Goal: Task Accomplishment & Management: Manage account settings

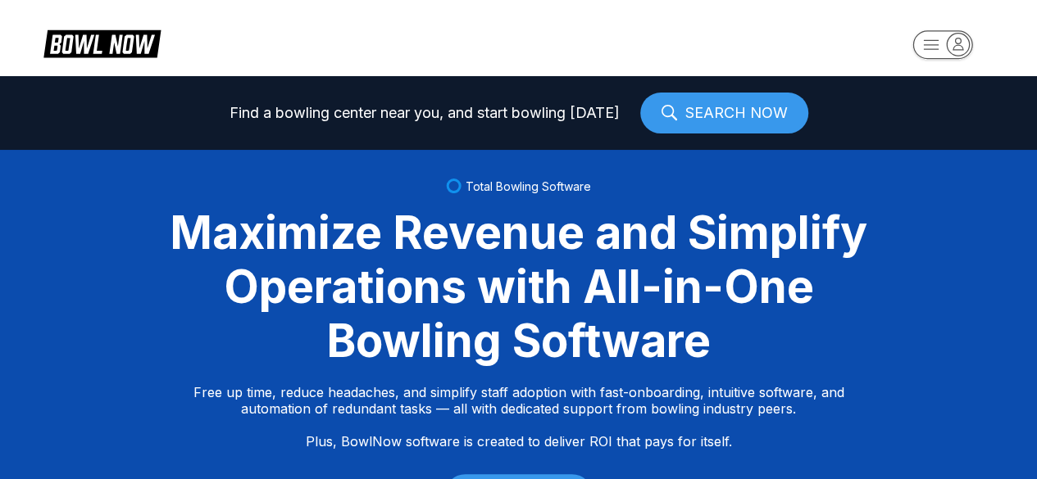
click at [952, 48] on html "Find a bowling center near you, and start bowling today SEARCH NOW Total Bowlin…" at bounding box center [518, 239] width 1037 height 479
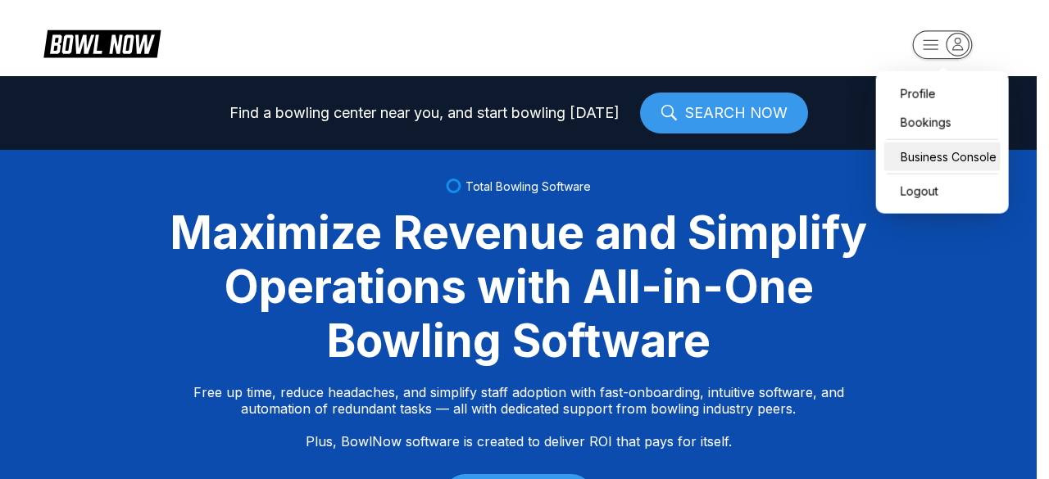
click at [916, 165] on div "Business Console" at bounding box center [942, 157] width 116 height 29
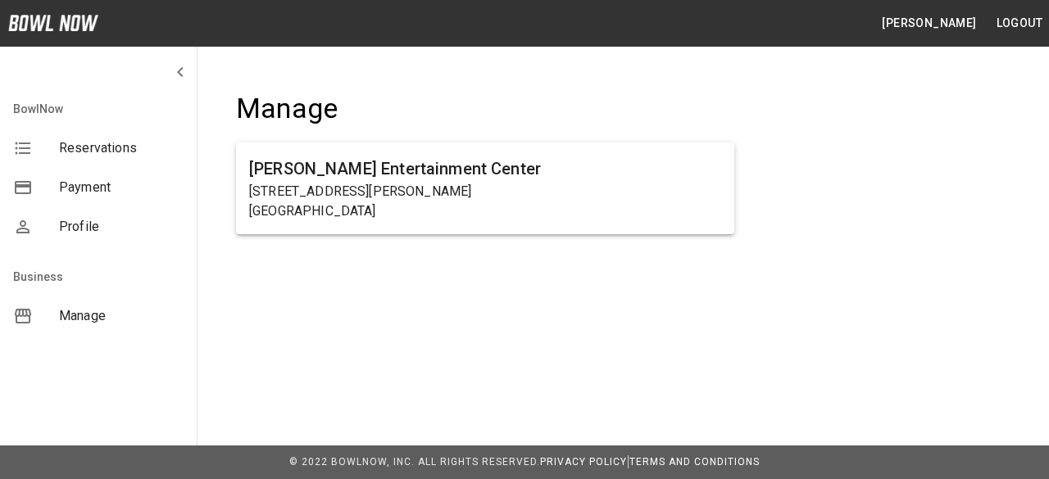
click at [84, 321] on span "Manage" at bounding box center [121, 317] width 125 height 20
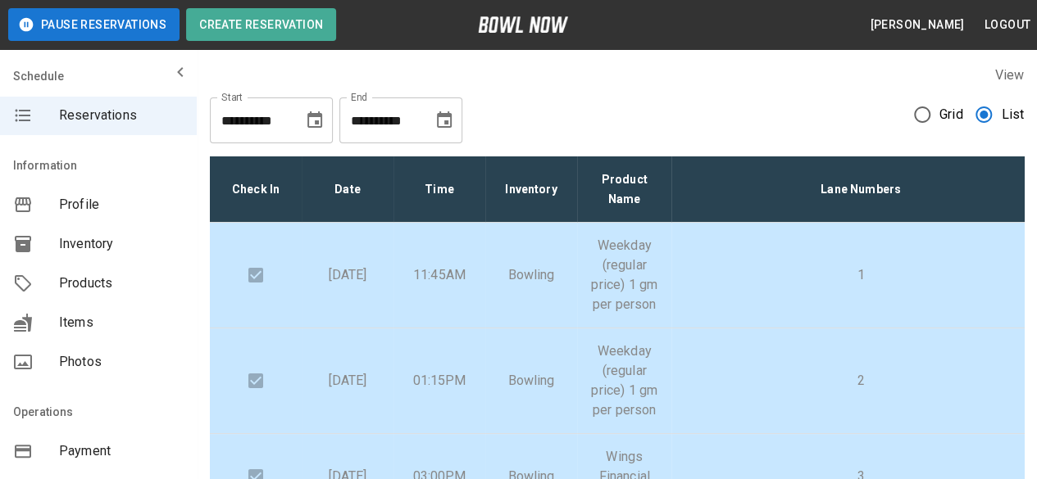
click at [450, 115] on icon "Choose date, selected date is Sep 13, 2025" at bounding box center [444, 119] width 15 height 16
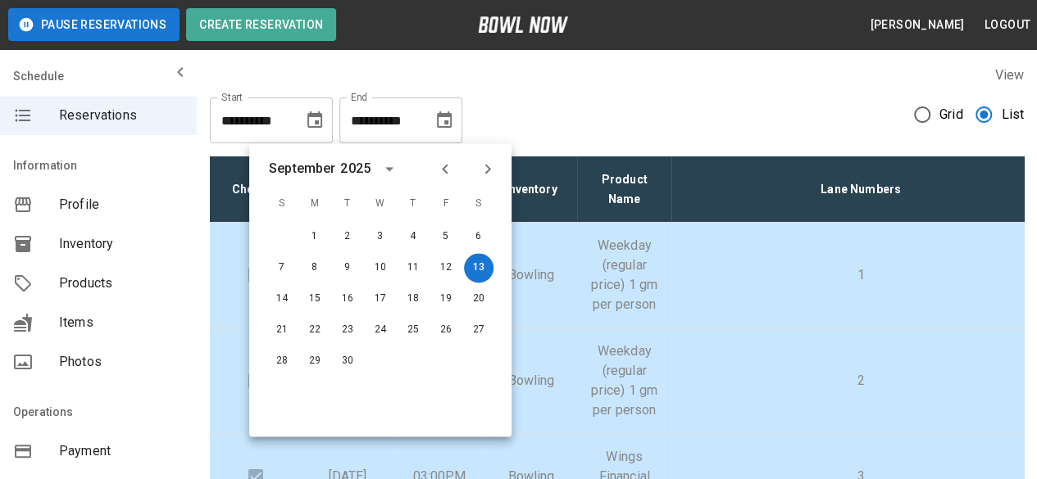
click at [450, 165] on icon "Previous month" at bounding box center [445, 169] width 20 height 20
click at [382, 296] on button "13" at bounding box center [381, 299] width 30 height 30
type input "**********"
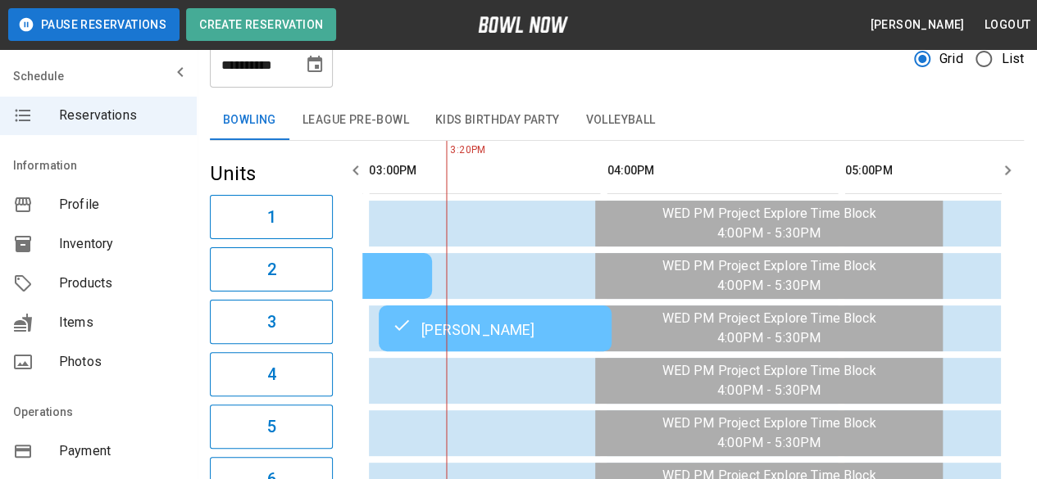
scroll to position [82, 0]
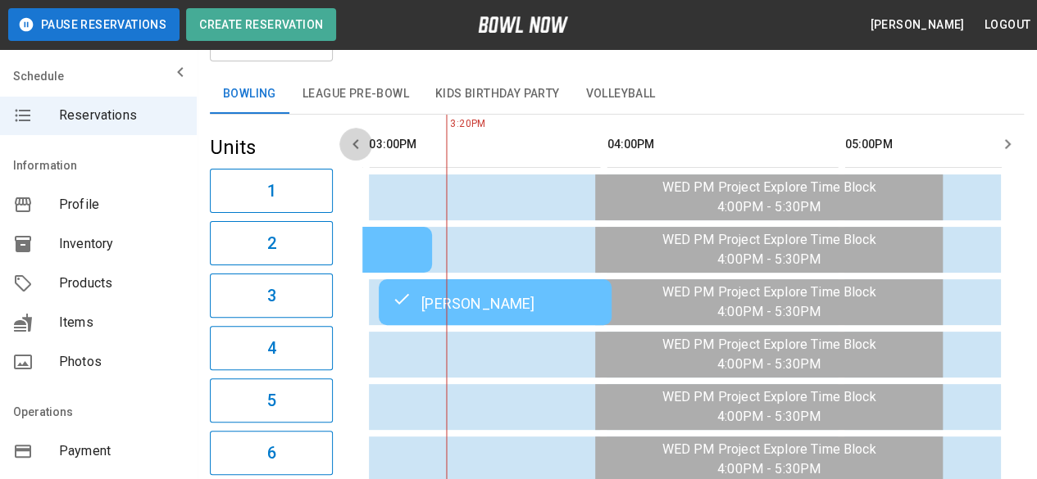
click at [358, 142] on icon "button" at bounding box center [356, 144] width 20 height 20
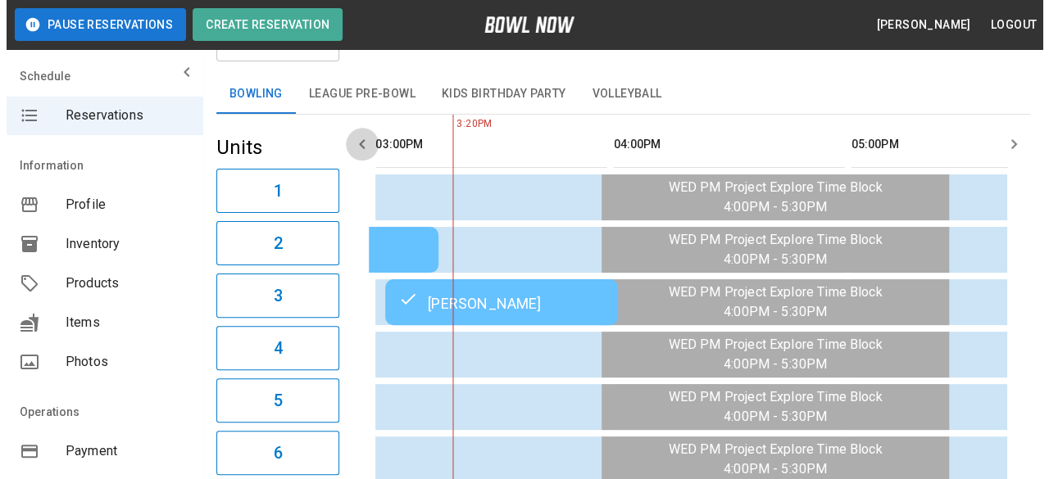
scroll to position [0, 1188]
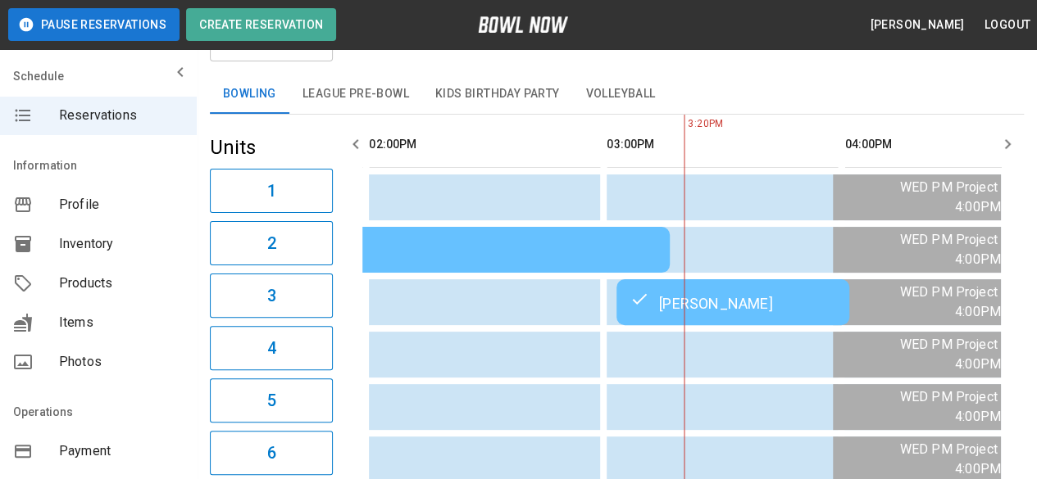
click at [754, 306] on div "[PERSON_NAME]" at bounding box center [732, 303] width 207 height 20
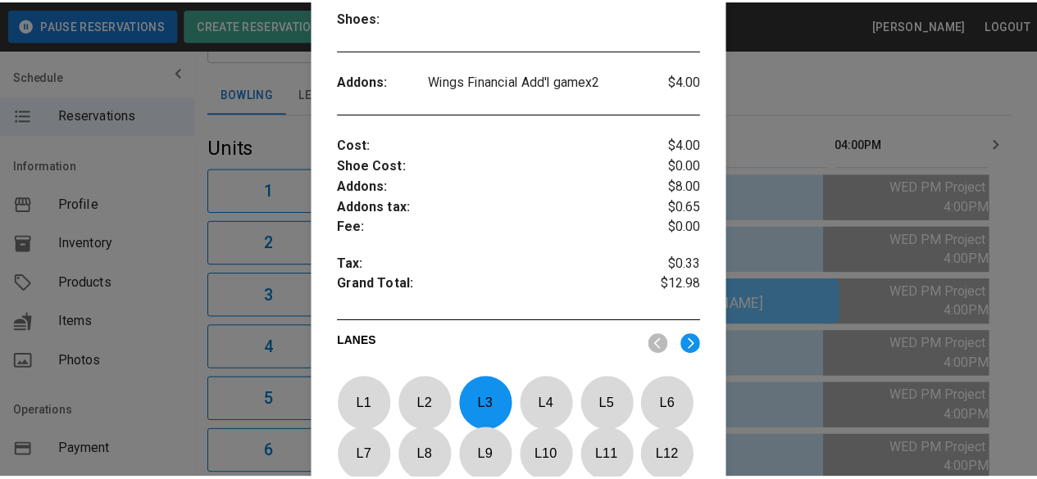
scroll to position [0, 0]
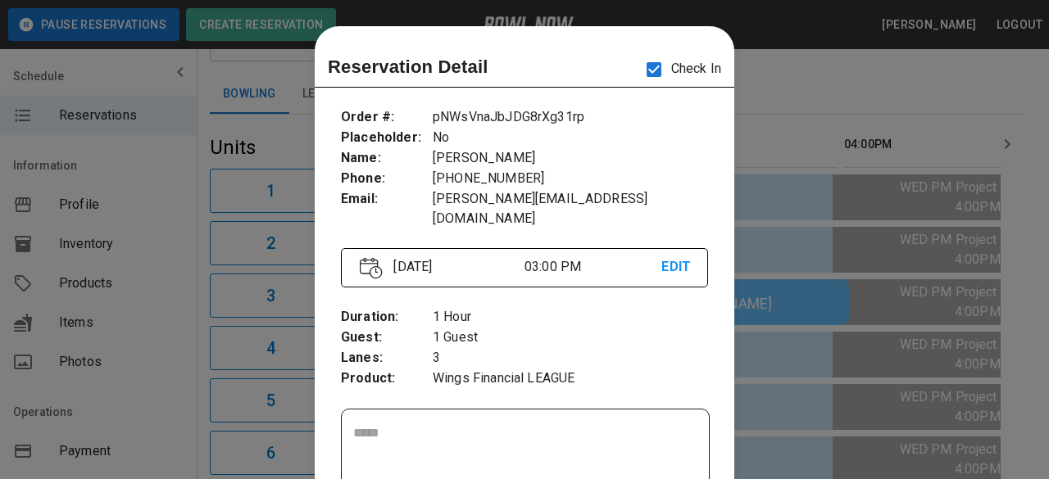
click at [825, 88] on div at bounding box center [524, 239] width 1049 height 479
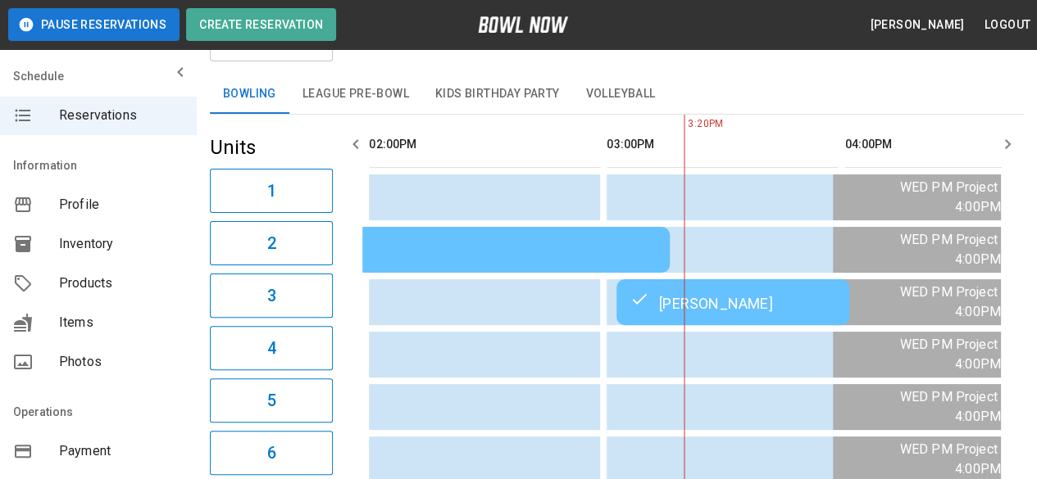
click at [360, 135] on icon "button" at bounding box center [356, 144] width 20 height 20
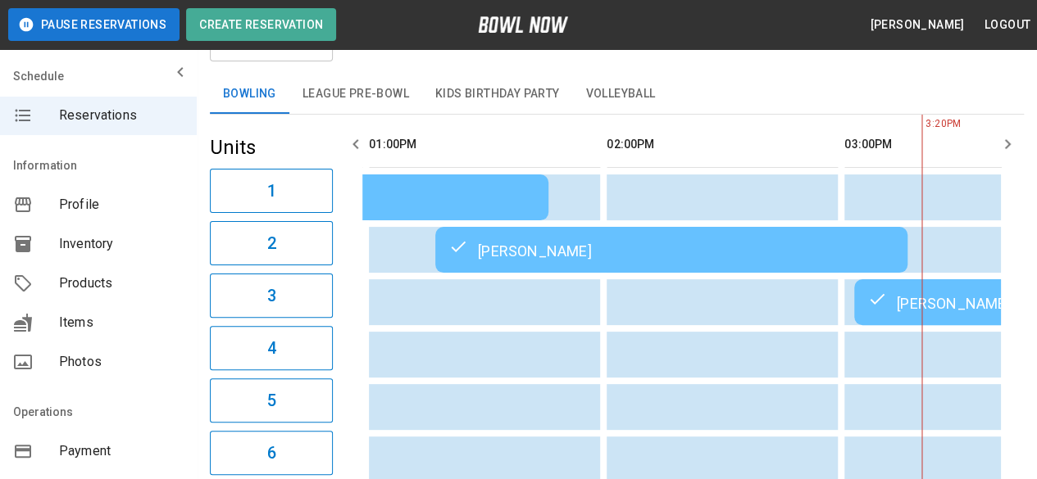
click at [1009, 141] on icon "button" at bounding box center [1007, 144] width 20 height 20
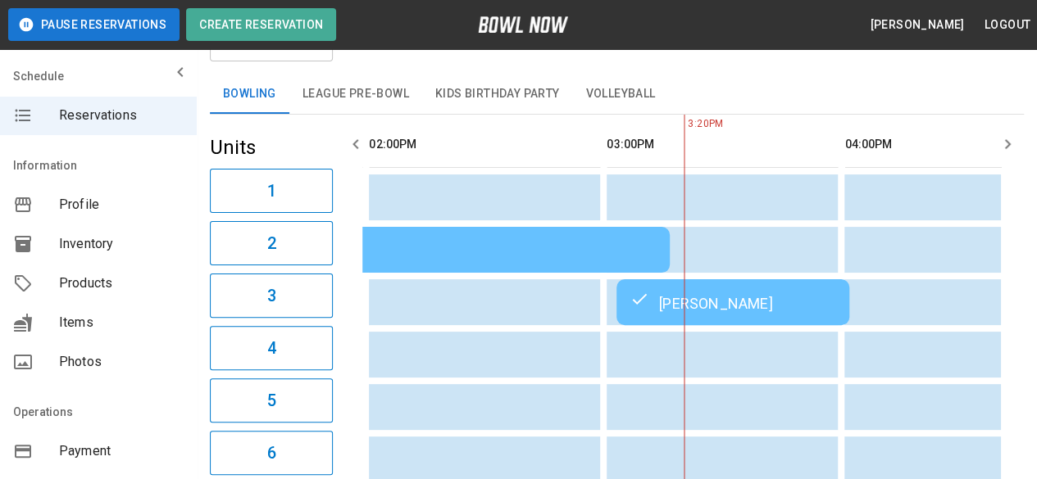
scroll to position [0, 1188]
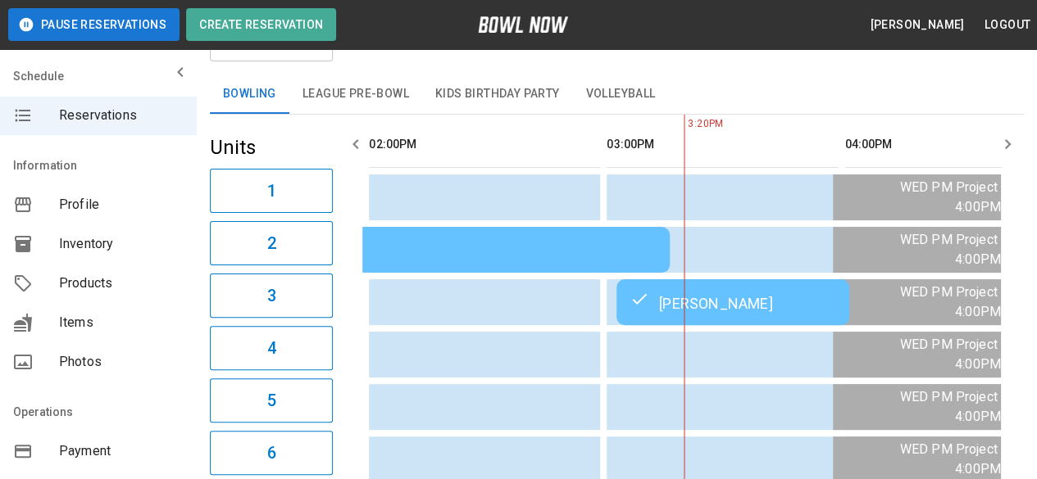
click at [1009, 141] on icon "button" at bounding box center [1007, 144] width 20 height 20
